Goal: Find specific fact: Find specific fact

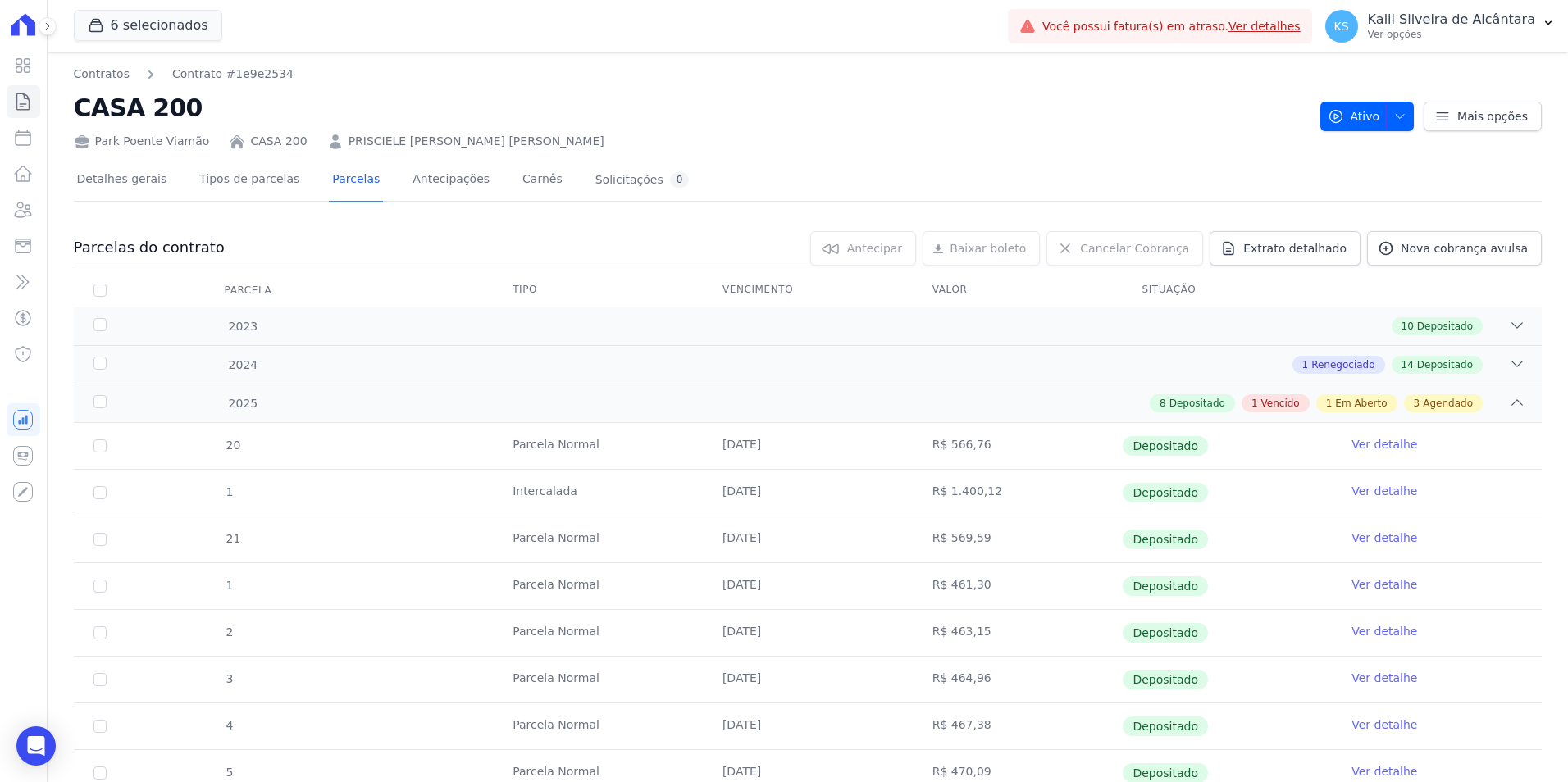
scroll to position [412, 0]
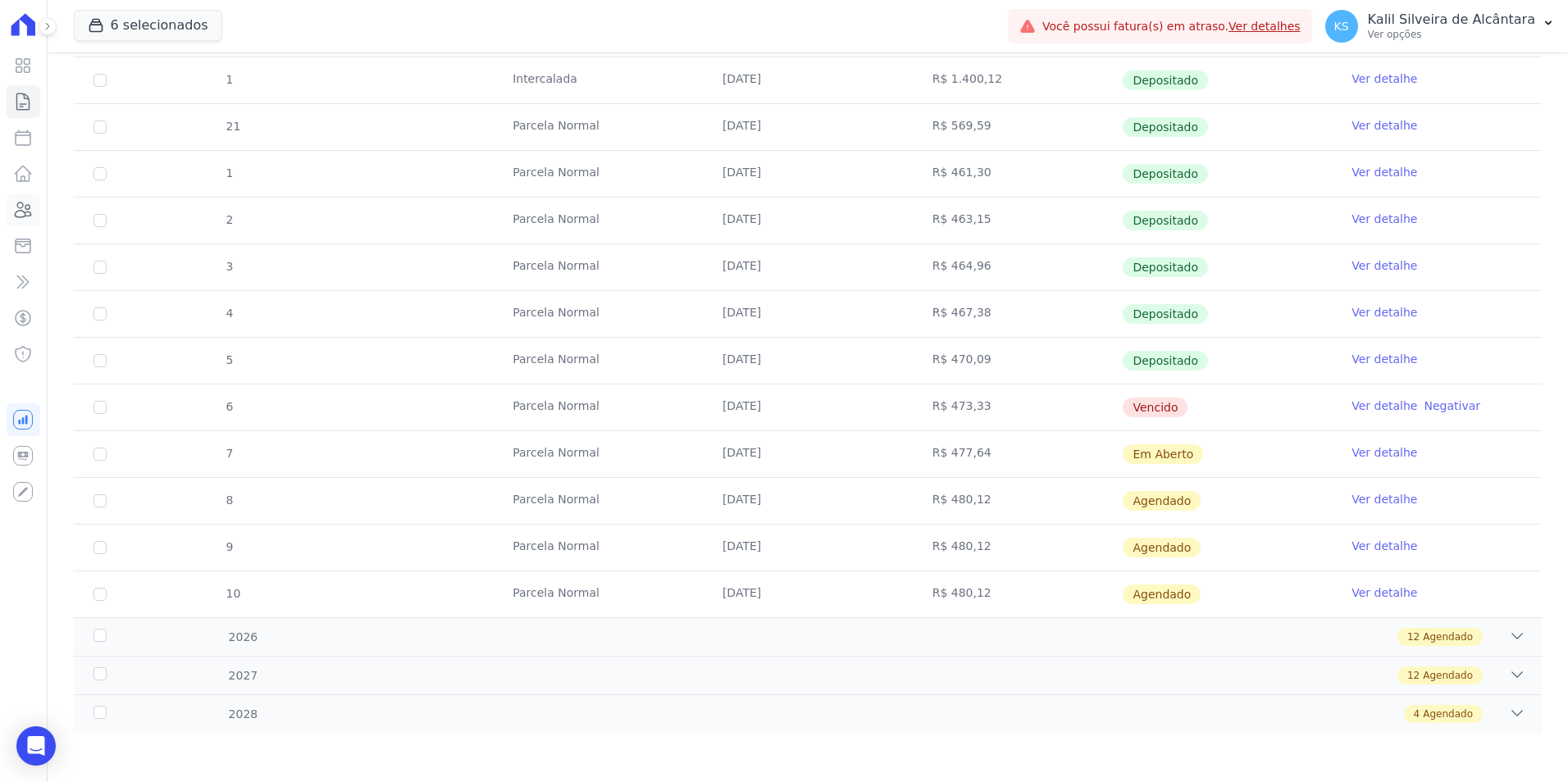
click at [29, 211] on icon at bounding box center [24, 210] width 17 height 15
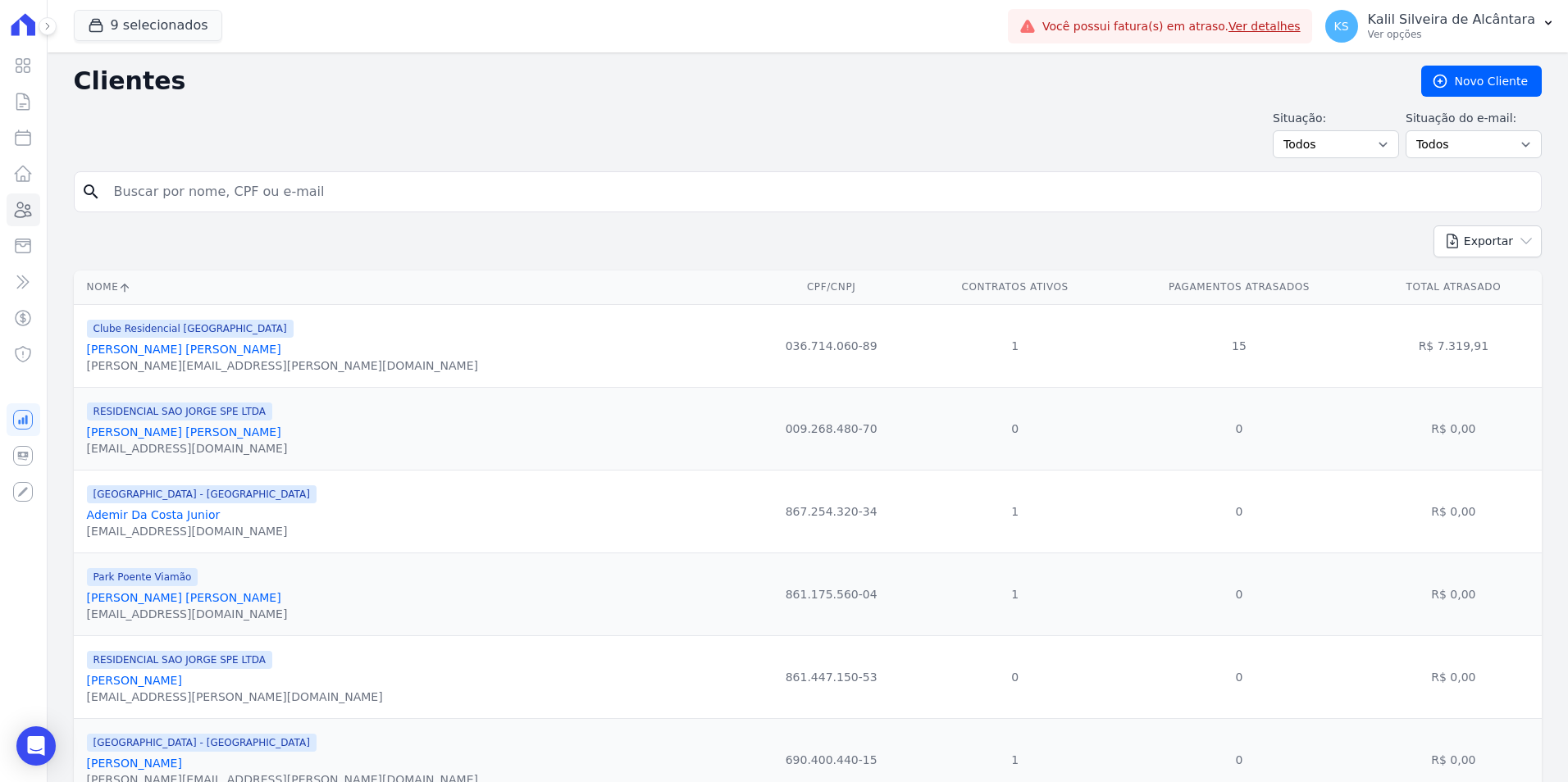
click at [336, 182] on input "search" at bounding box center [819, 192] width 1430 height 33
paste input "[PERSON_NAME] [PERSON_NAME]"
type input "[PERSON_NAME] [PERSON_NAME]"
click at [1463, 75] on link "Novo Cliente" at bounding box center [1481, 81] width 120 height 31
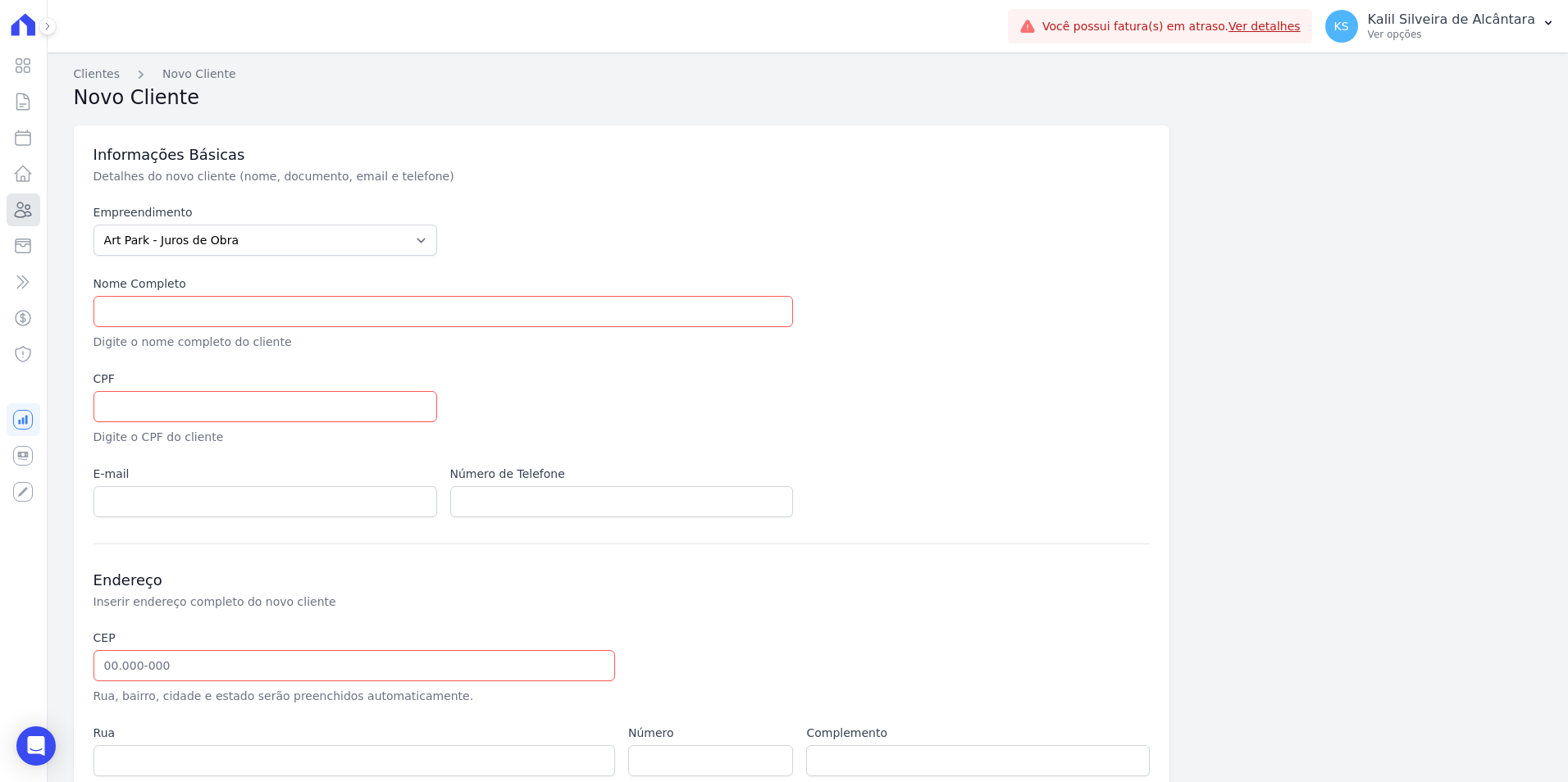
click at [23, 214] on icon at bounding box center [22, 209] width 19 height 19
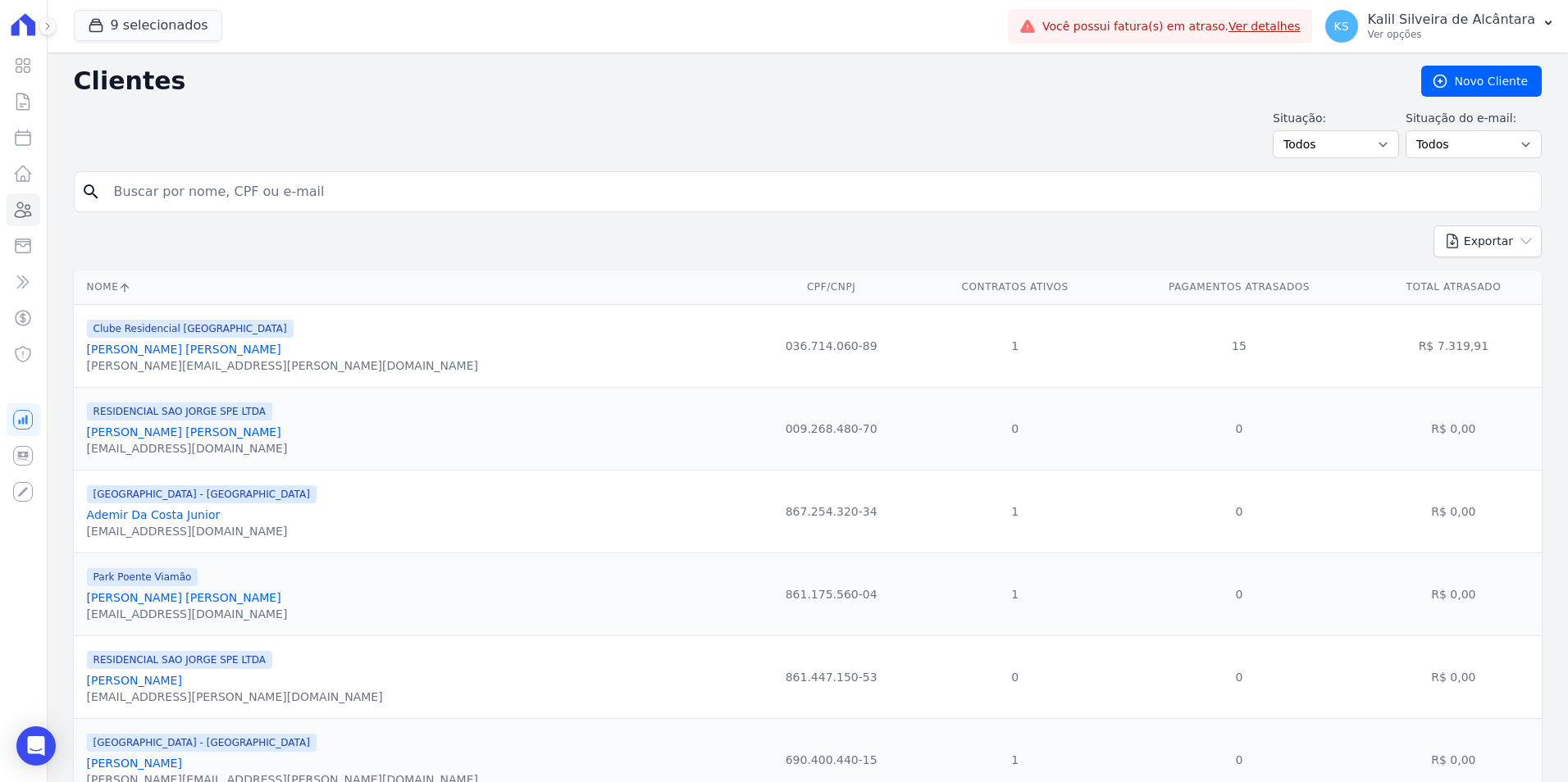
click at [241, 207] on input "search" at bounding box center [819, 192] width 1430 height 33
paste input "[PERSON_NAME] [PERSON_NAME]"
type input "[PERSON_NAME] [PERSON_NAME]"
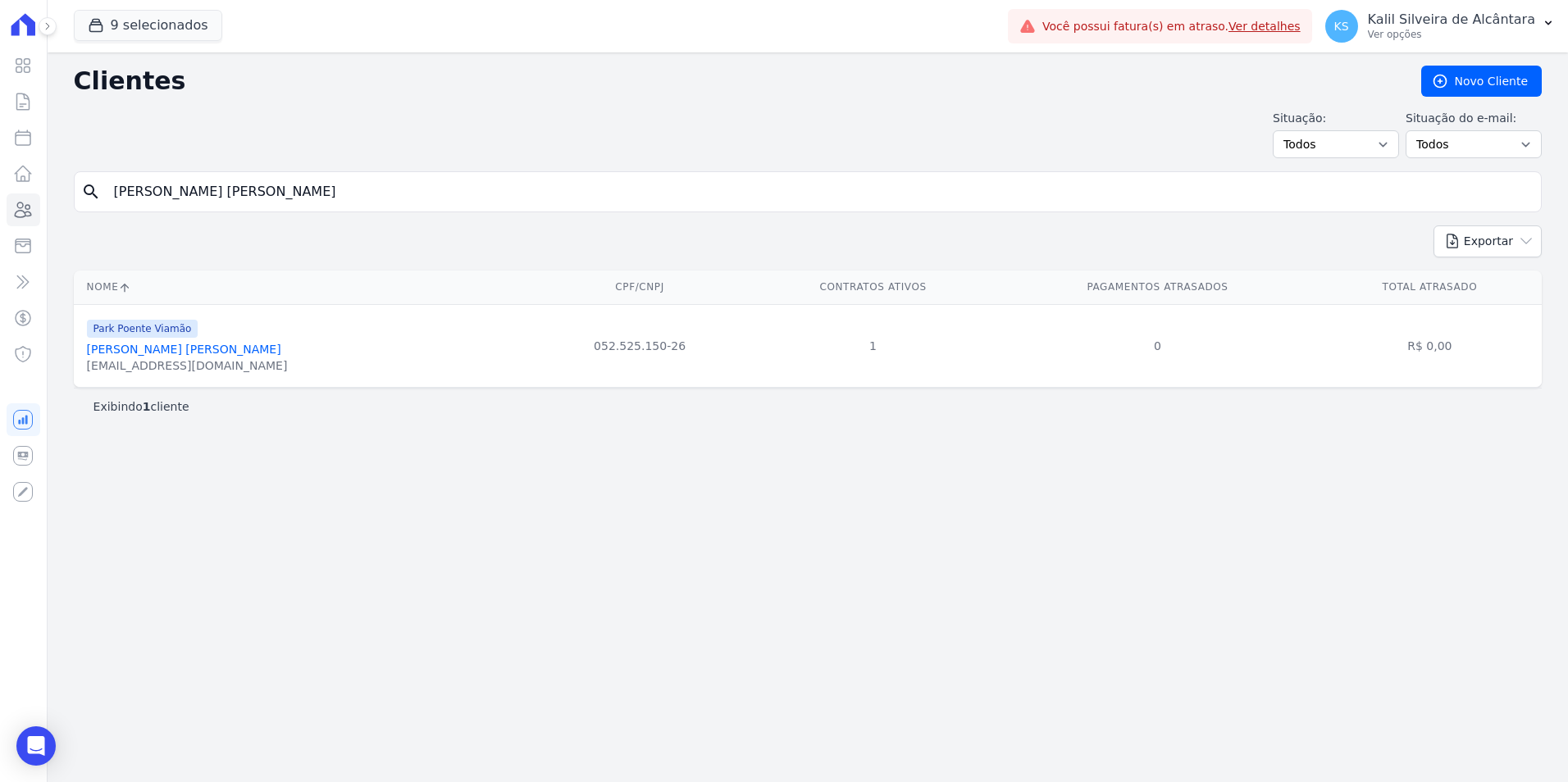
click at [256, 352] on link "[PERSON_NAME] [PERSON_NAME]" at bounding box center [185, 349] width 195 height 13
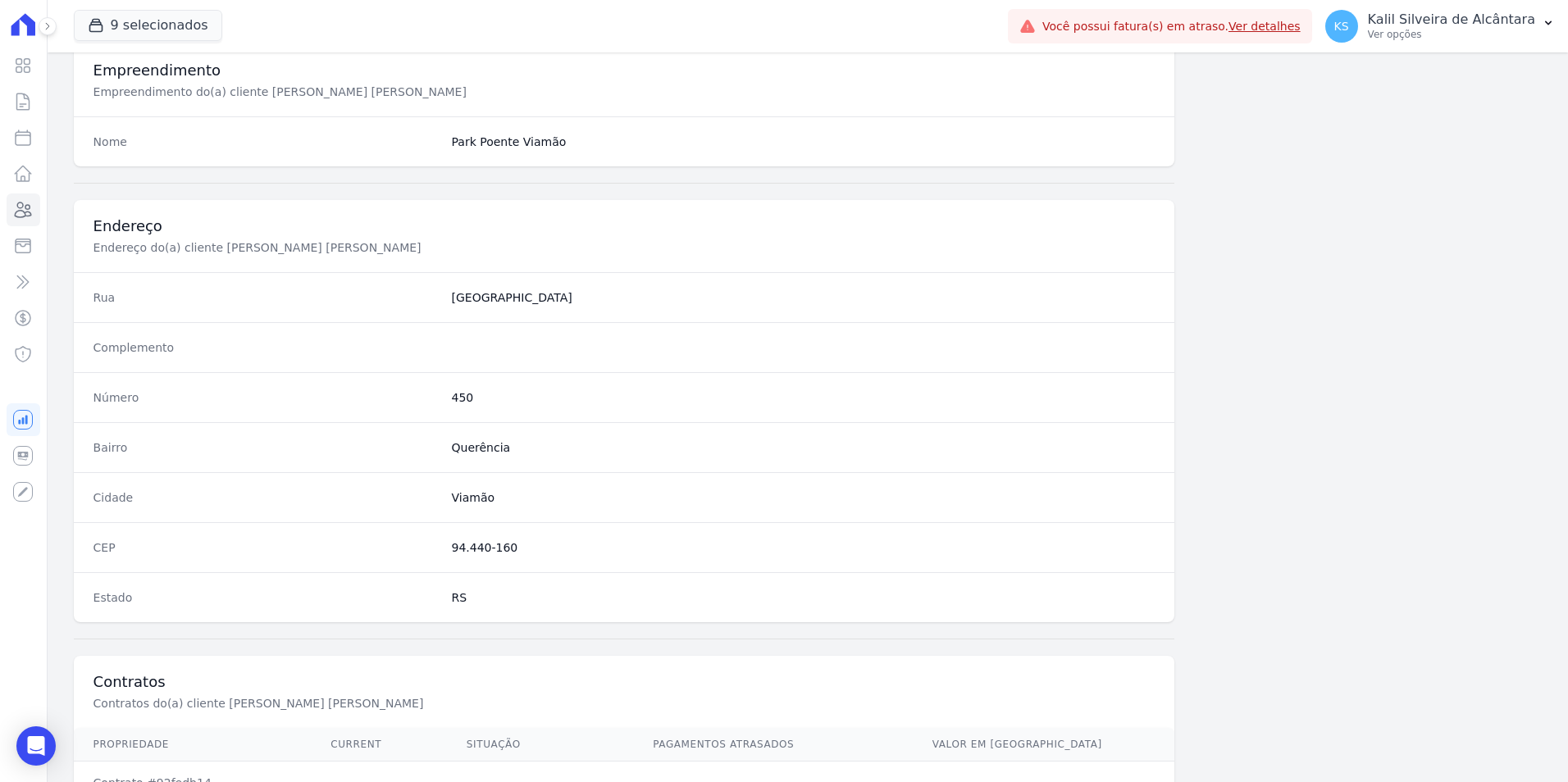
scroll to position [752, 0]
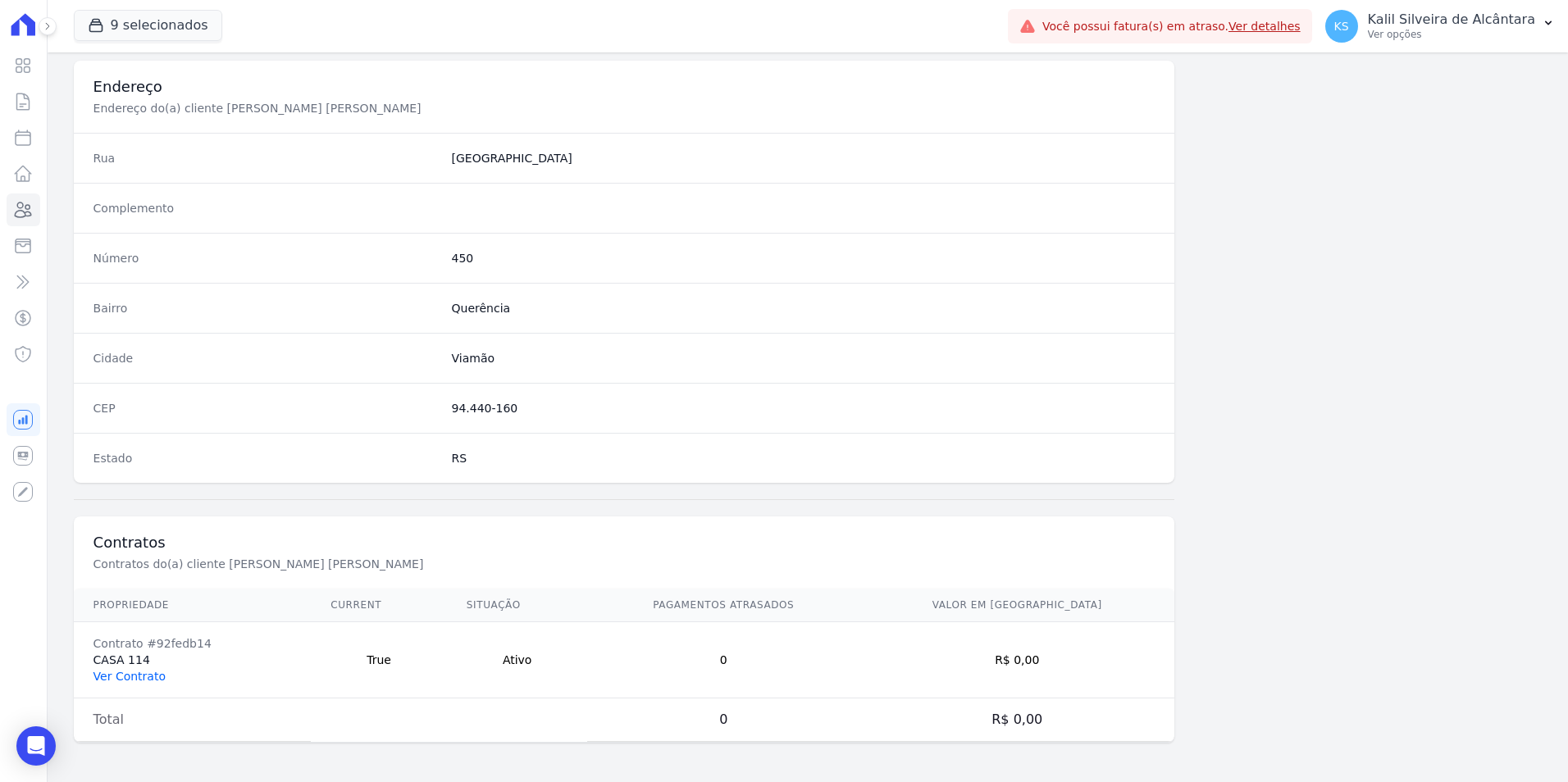
click at [133, 678] on link "Ver Contrato" at bounding box center [129, 676] width 73 height 13
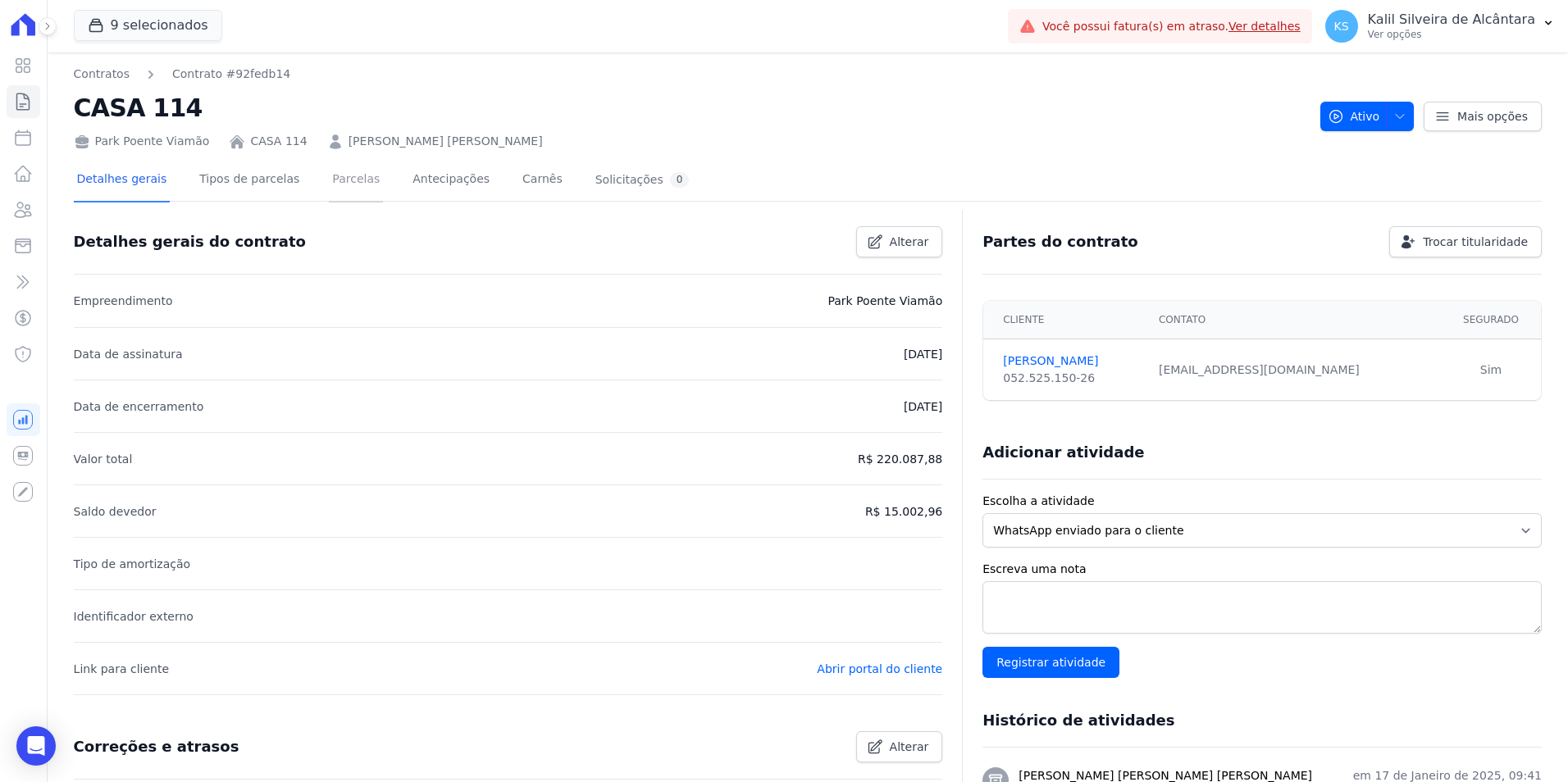
click at [329, 185] on link "Parcelas" at bounding box center [355, 180] width 54 height 43
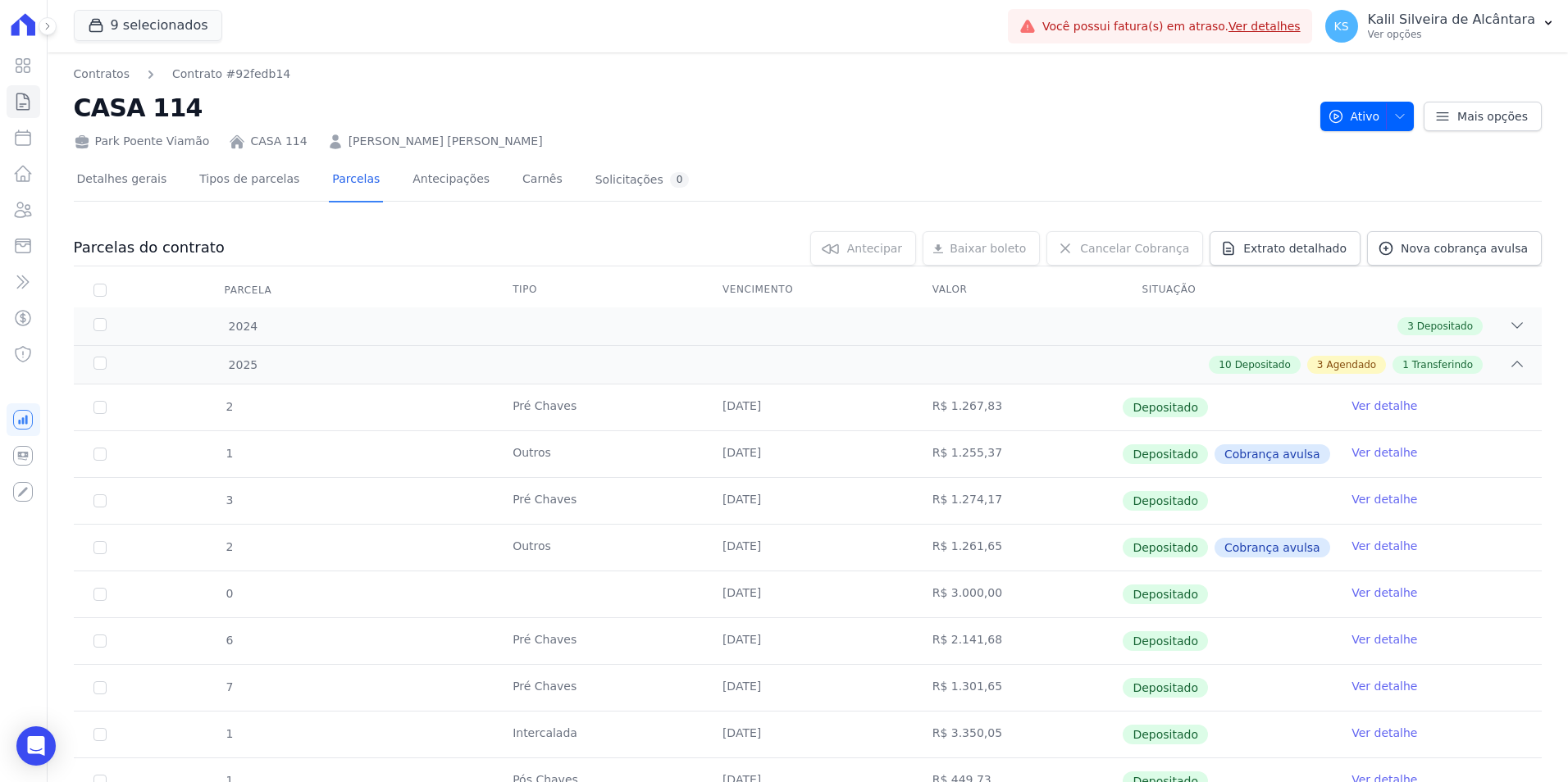
click at [470, 136] on link "[PERSON_NAME] [PERSON_NAME]" at bounding box center [446, 141] width 195 height 17
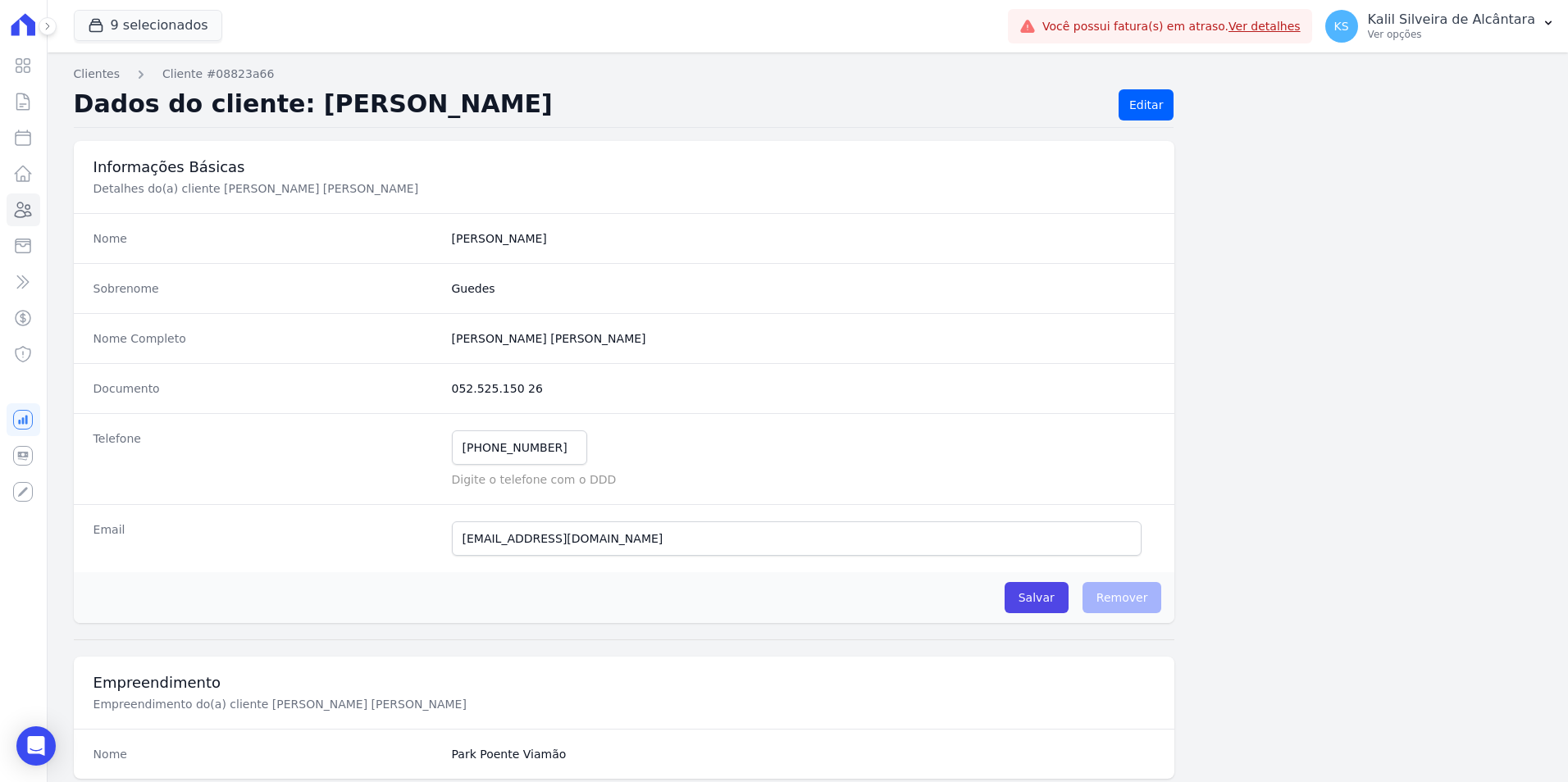
drag, startPoint x: 564, startPoint y: 390, endPoint x: 448, endPoint y: 389, distance: 116.0
click at [452, 389] on dd "052.525.150 26" at bounding box center [803, 388] width 703 height 17
copy dd "052.525.150 26"
